Goal: Navigation & Orientation: Understand site structure

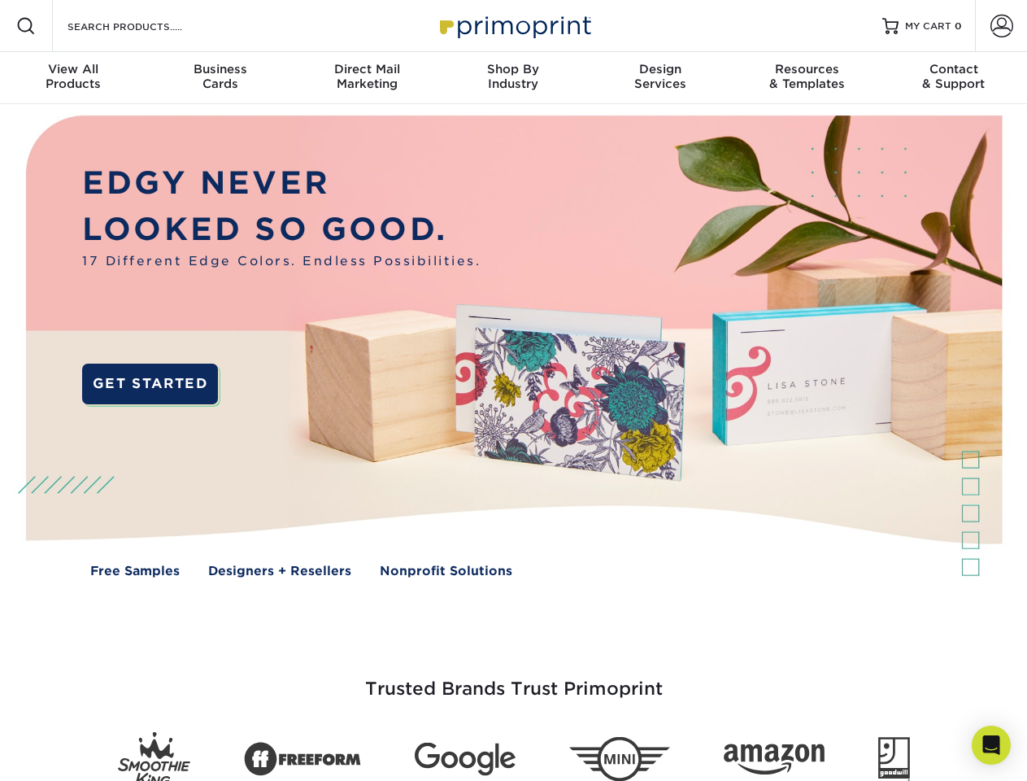
click at [513, 390] on img at bounding box center [513, 358] width 1017 height 508
click at [26, 26] on span at bounding box center [26, 26] width 20 height 20
click at [1001, 26] on span at bounding box center [1002, 26] width 23 height 23
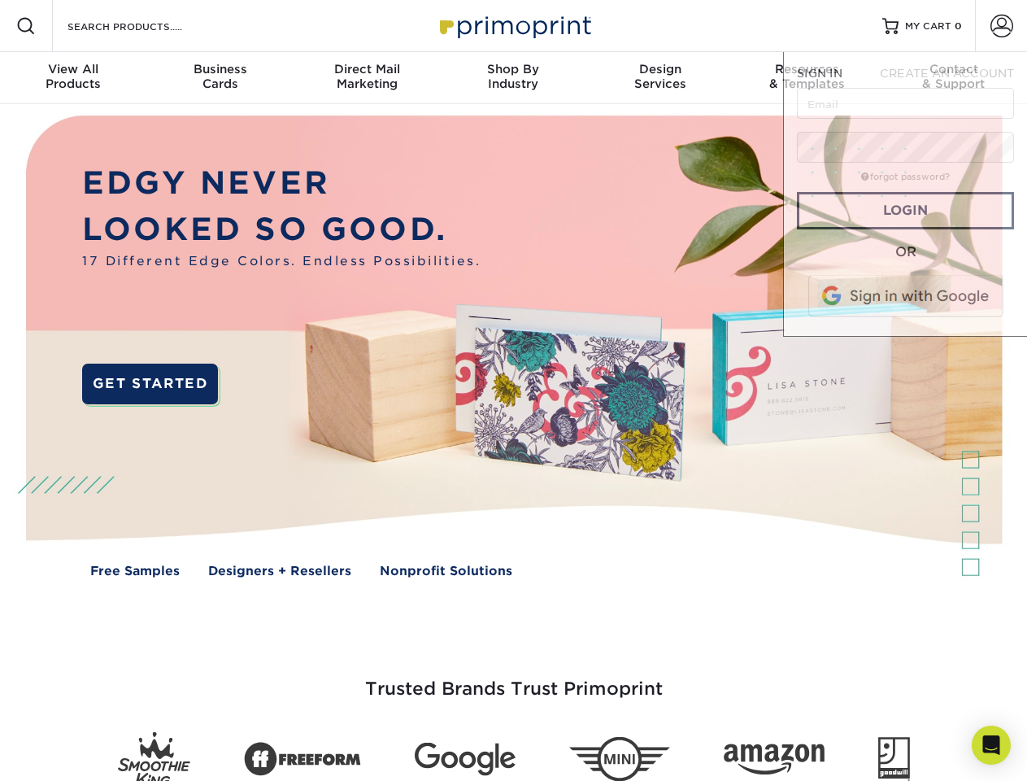
click at [73, 78] on div "View All Products" at bounding box center [73, 76] width 146 height 29
click at [220, 78] on div "Business Cards" at bounding box center [219, 76] width 146 height 29
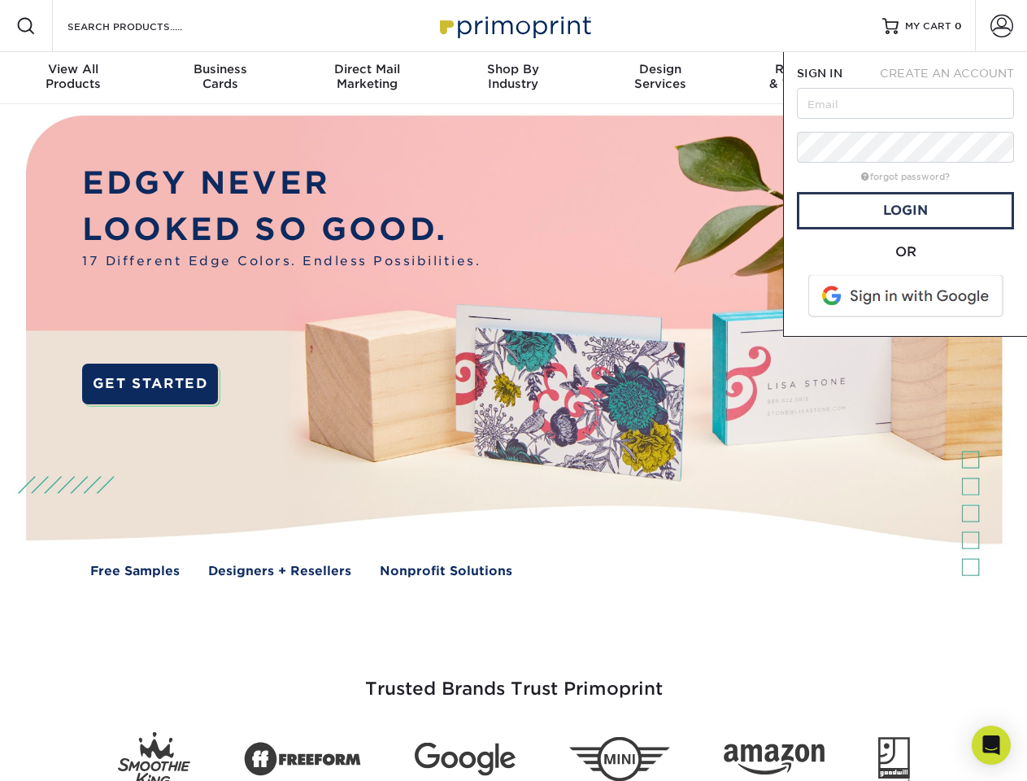
click at [367, 78] on div "Direct Mail Marketing" at bounding box center [367, 76] width 146 height 29
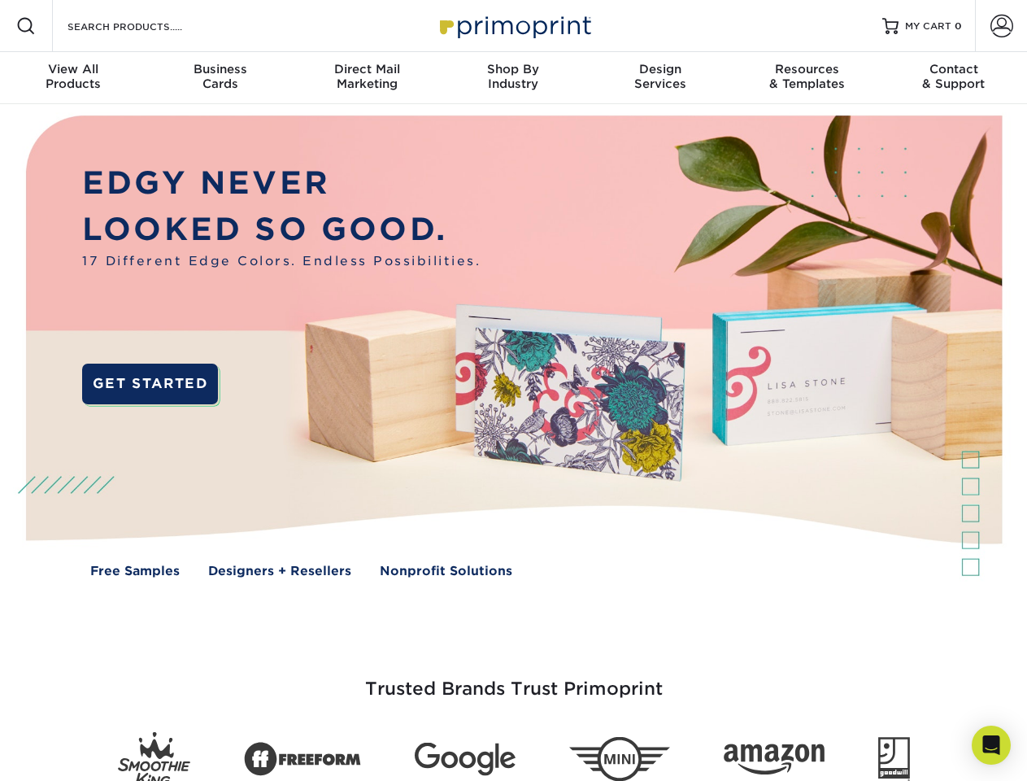
click at [513, 78] on div "Shop By Industry" at bounding box center [513, 76] width 146 height 29
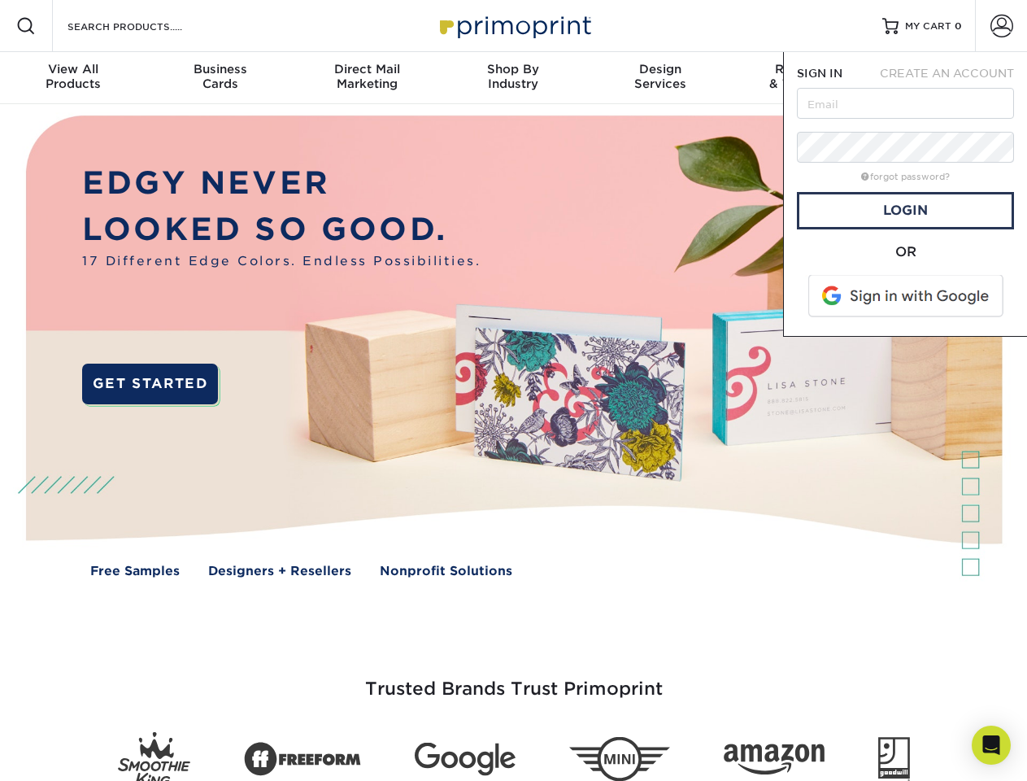
click at [661, 78] on div "Design Services" at bounding box center [660, 76] width 146 height 29
click at [807, 78] on span "SIGN IN" at bounding box center [820, 73] width 46 height 13
click at [954, 78] on div "Contact & Support" at bounding box center [954, 76] width 146 height 29
